Goal: Navigation & Orientation: Find specific page/section

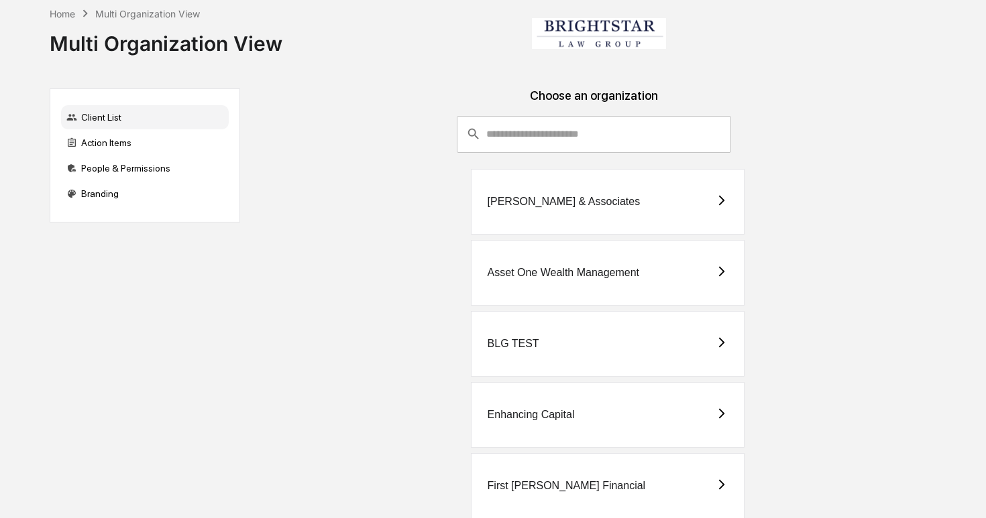
click at [557, 200] on div "[PERSON_NAME] & Associates" at bounding box center [563, 202] width 153 height 12
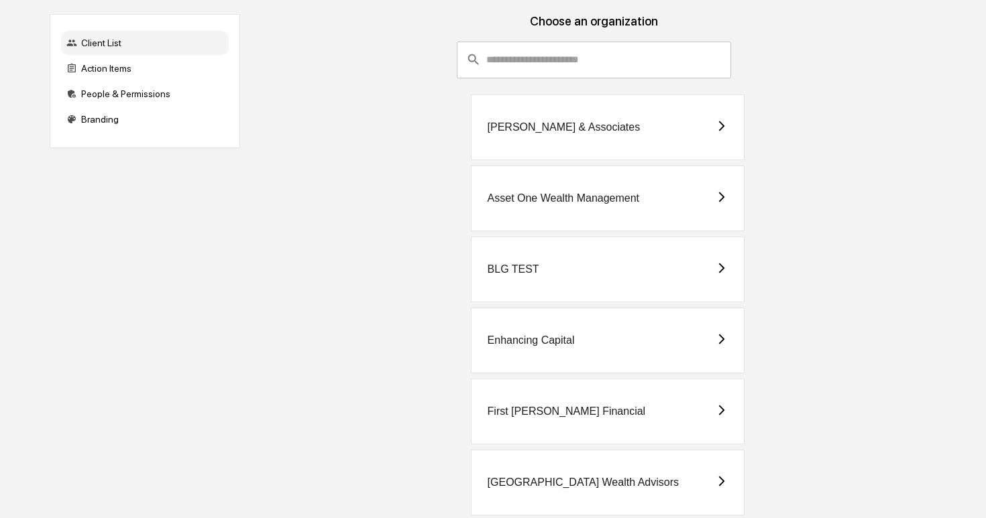
scroll to position [90, 0]
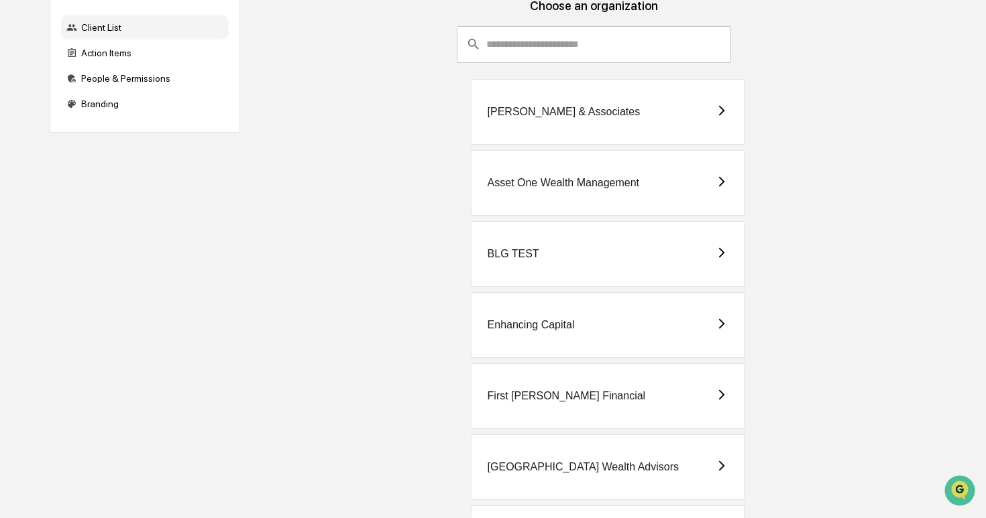
click at [617, 323] on div "Enhancing Capital" at bounding box center [608, 325] width 274 height 66
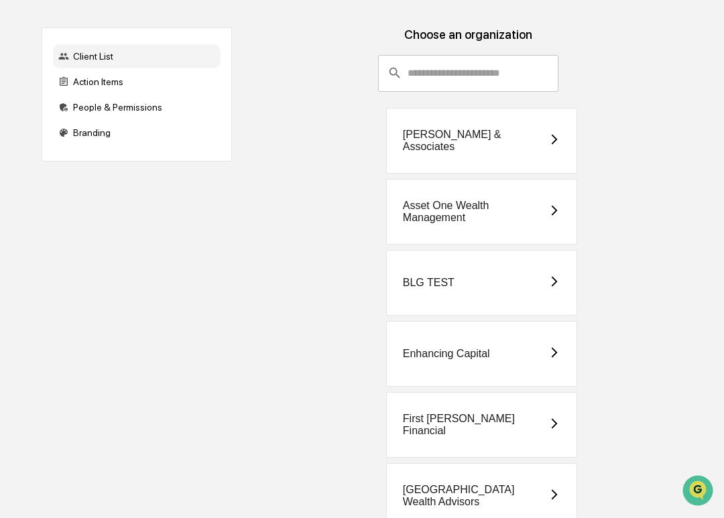
scroll to position [172, 0]
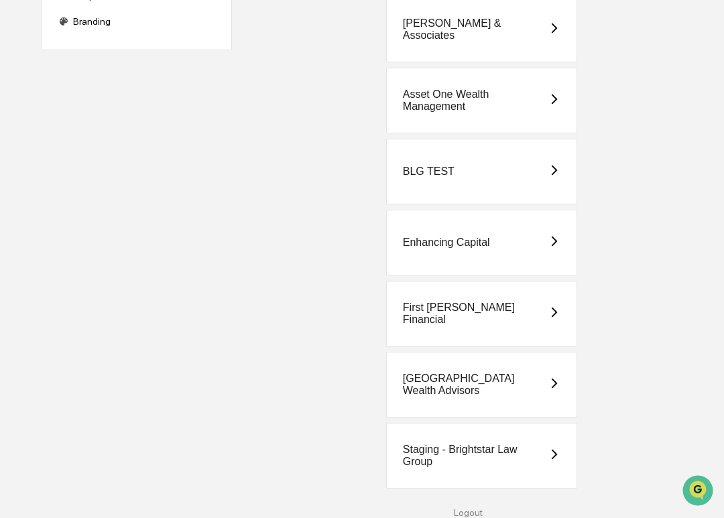
click at [499, 441] on div "Staging - Brightstar Law Group" at bounding box center [481, 456] width 191 height 66
